Goal: Use online tool/utility: Utilize a website feature to perform a specific function

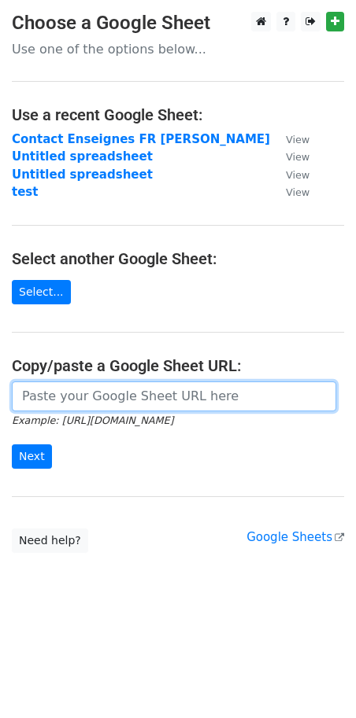
click at [157, 399] on input "url" at bounding box center [174, 397] width 324 height 30
paste input "https://docs.google.com/spreadsheets/d/1mRjhr-cFj1fwEHnlH0jSHyhGyqy-vqfMqG0XIEt…"
type input "https://docs.google.com/spreadsheets/d/1mRjhr-cFj1fwEHnlH0jSHyhGyqy-vqfMqG0XIEt…"
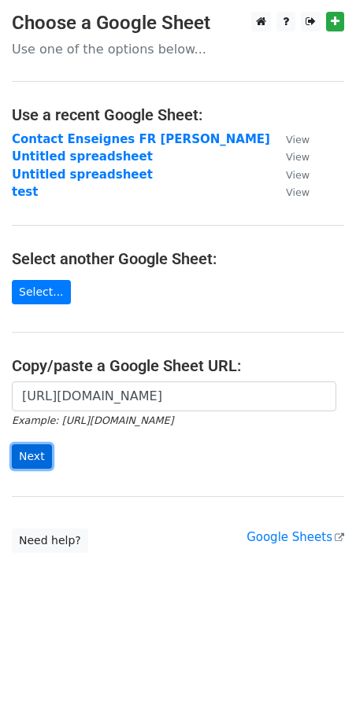
scroll to position [0, 0]
click at [32, 468] on input "Next" at bounding box center [32, 457] width 40 height 24
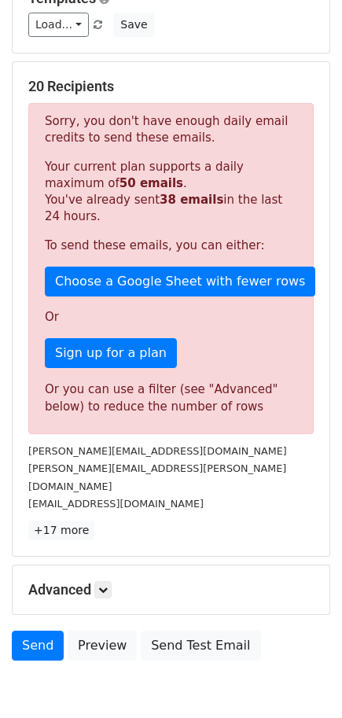
scroll to position [226, 0]
